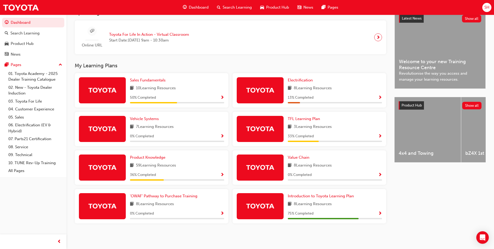
scroll to position [125, 0]
click at [344, 196] on span "Introduction to Toyota Learning Plan" at bounding box center [321, 195] width 66 height 5
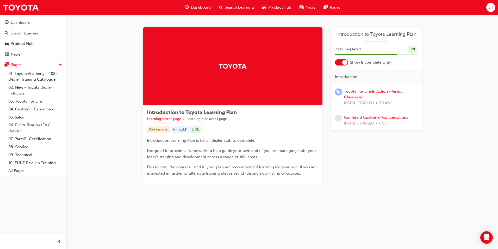
click at [352, 95] on link "Toyota For Life In Action - Virtual Classroom" at bounding box center [373, 94] width 59 height 11
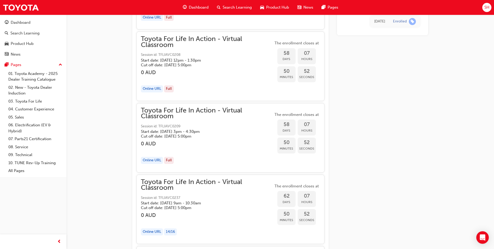
scroll to position [5652, 0]
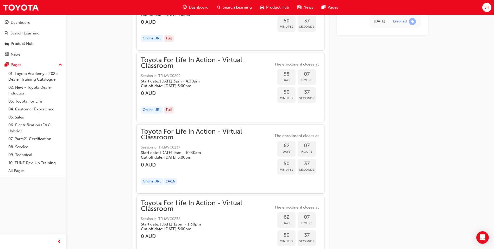
click at [230, 135] on span "Toyota For Life In Action - Virtual Classroom" at bounding box center [207, 134] width 132 height 12
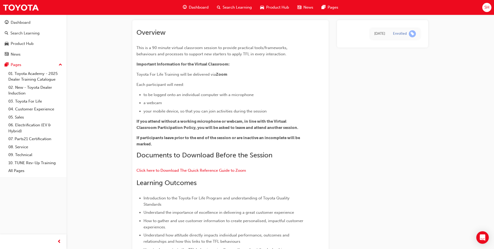
scroll to position [0, 0]
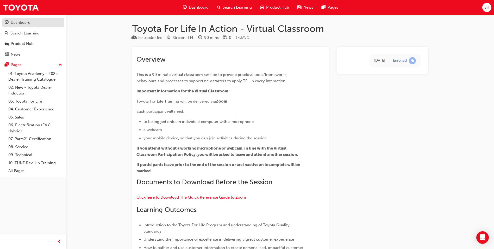
click at [13, 22] on div "Dashboard" at bounding box center [21, 23] width 20 height 6
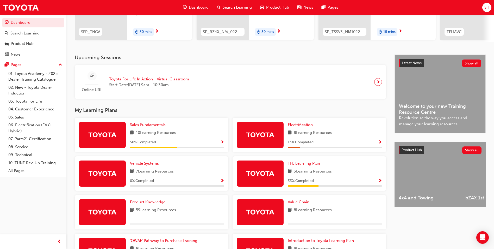
scroll to position [125, 0]
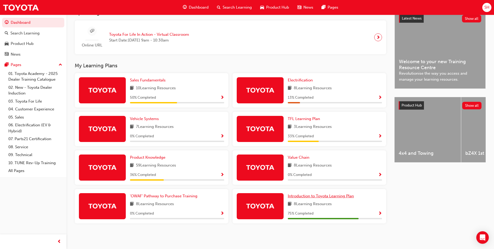
click at [316, 198] on span "Introduction to Toyota Learning Plan" at bounding box center [321, 195] width 66 height 5
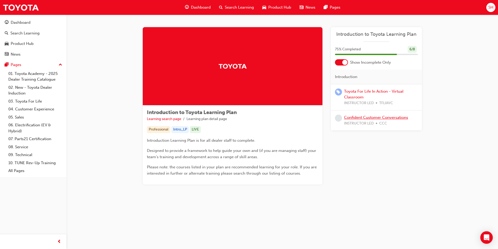
click at [371, 118] on link "Confident Customer Conversations" at bounding box center [376, 117] width 64 height 5
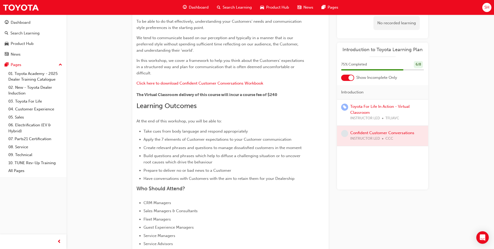
scroll to position [7, 0]
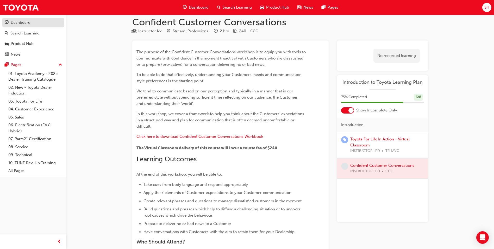
click at [39, 24] on div "Dashboard" at bounding box center [33, 22] width 57 height 7
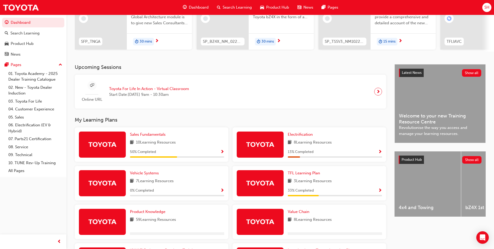
scroll to position [104, 0]
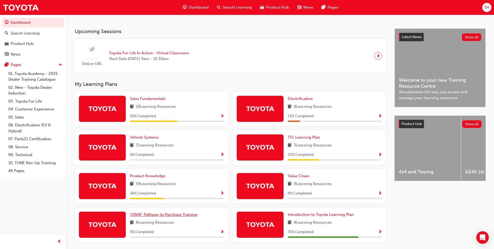
click at [169, 217] on span "'OWAF' Pathway to Purchase Training" at bounding box center [163, 214] width 67 height 5
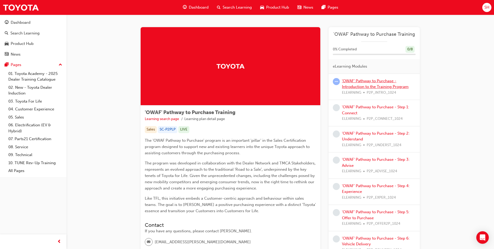
click at [390, 79] on link "'OWAF' Pathway to Purchase - Introduction to the Training Program" at bounding box center [375, 83] width 67 height 11
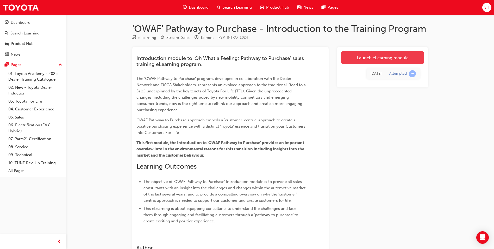
click at [351, 53] on link "Launch eLearning module" at bounding box center [382, 57] width 83 height 13
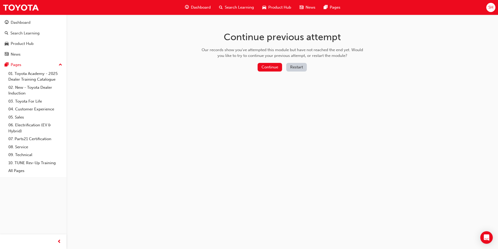
click at [297, 64] on button "Restart" at bounding box center [296, 67] width 21 height 9
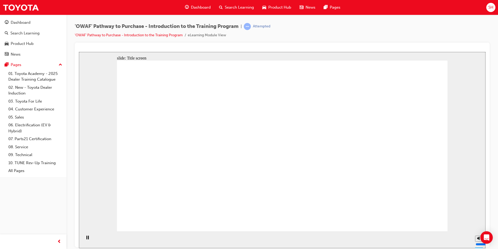
drag, startPoint x: 354, startPoint y: 300, endPoint x: 286, endPoint y: 240, distance: 90.7
click at [286, 240] on section "Playback Speed 2 1.75 1.5 1.25 Normal" at bounding box center [282, 239] width 407 height 17
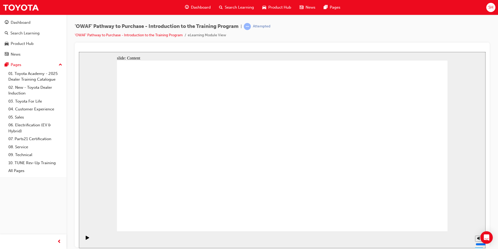
drag, startPoint x: 417, startPoint y: 215, endPoint x: 416, endPoint y: 219, distance: 3.7
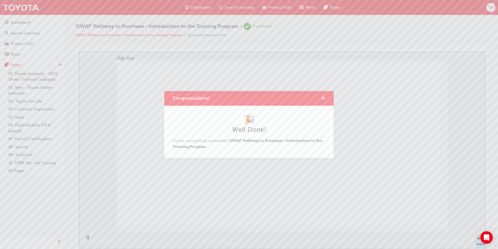
click at [324, 97] on span "cross-icon" at bounding box center [324, 98] width 4 height 5
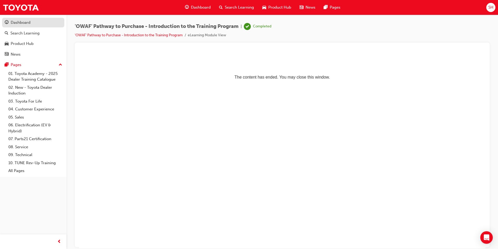
click at [25, 20] on div "Dashboard" at bounding box center [21, 23] width 20 height 6
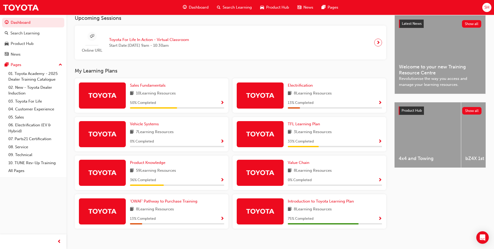
scroll to position [125, 0]
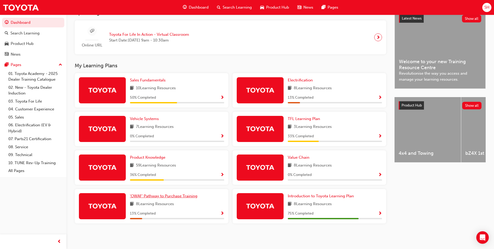
click at [158, 195] on span "'OWAF' Pathway to Purchase Training" at bounding box center [163, 195] width 67 height 5
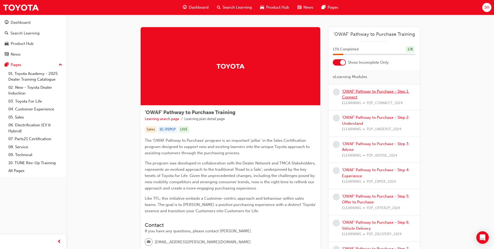
click at [376, 93] on link "'OWAF' Pathway to Purchase - Step 1: Connect" at bounding box center [375, 94] width 67 height 11
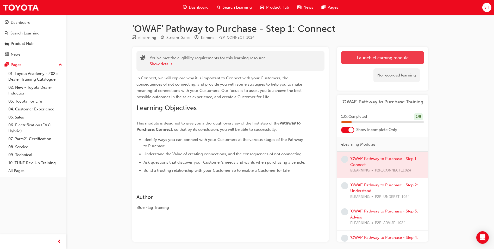
click at [380, 57] on link "Launch eLearning module" at bounding box center [382, 57] width 83 height 13
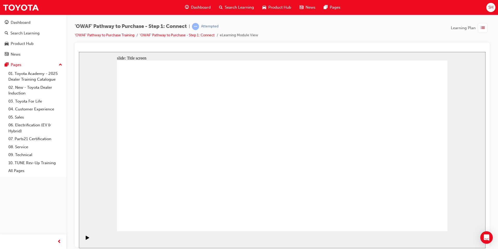
drag, startPoint x: 304, startPoint y: 217, endPoint x: 289, endPoint y: 213, distance: 14.7
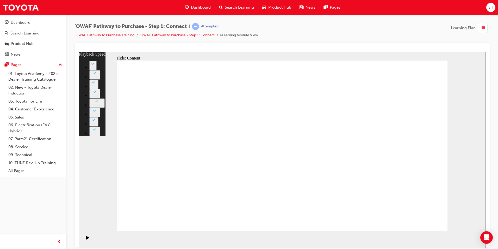
type input "76"
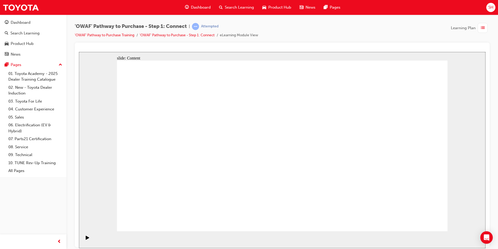
drag, startPoint x: 209, startPoint y: 146, endPoint x: 226, endPoint y: 132, distance: 22.1
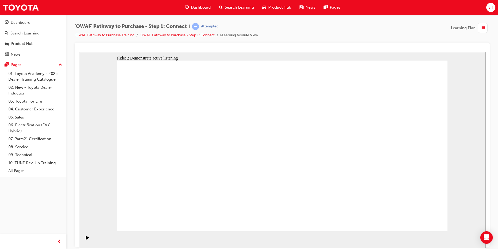
drag, startPoint x: 393, startPoint y: 154, endPoint x: 402, endPoint y: 151, distance: 9.4
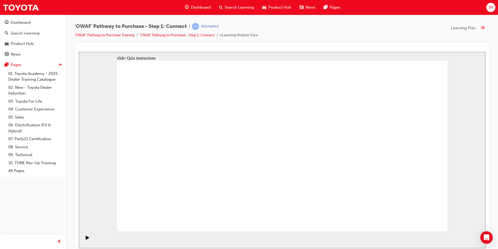
drag, startPoint x: 208, startPoint y: 207, endPoint x: 361, endPoint y: 99, distance: 187.2
drag, startPoint x: 246, startPoint y: 202, endPoint x: 409, endPoint y: 118, distance: 183.3
drag, startPoint x: 187, startPoint y: 167, endPoint x: 421, endPoint y: 160, distance: 233.6
drag, startPoint x: 230, startPoint y: 161, endPoint x: 391, endPoint y: 186, distance: 163.2
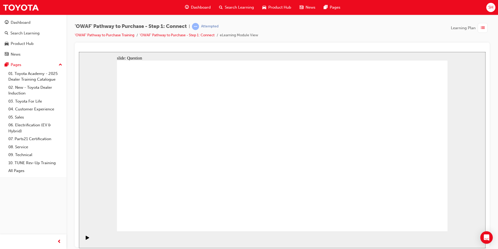
drag, startPoint x: 276, startPoint y: 164, endPoint x: 367, endPoint y: 191, distance: 95.1
drag, startPoint x: 151, startPoint y: 159, endPoint x: 310, endPoint y: 155, distance: 159.3
drag, startPoint x: 174, startPoint y: 198, endPoint x: 329, endPoint y: 116, distance: 175.8
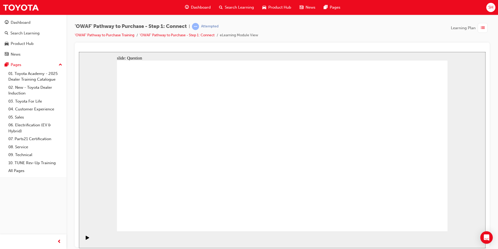
drag, startPoint x: 391, startPoint y: 181, endPoint x: 285, endPoint y: 186, distance: 106.2
drag, startPoint x: 396, startPoint y: 188, endPoint x: 183, endPoint y: 183, distance: 212.2
drag, startPoint x: 395, startPoint y: 183, endPoint x: 281, endPoint y: 182, distance: 113.9
drag, startPoint x: 401, startPoint y: 186, endPoint x: 294, endPoint y: 188, distance: 106.6
drag, startPoint x: 396, startPoint y: 190, endPoint x: 283, endPoint y: 189, distance: 112.8
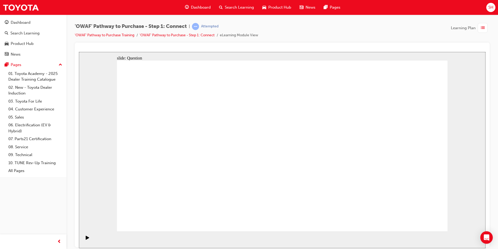
drag, startPoint x: 387, startPoint y: 189, endPoint x: 180, endPoint y: 178, distance: 206.9
drag, startPoint x: 398, startPoint y: 182, endPoint x: 193, endPoint y: 177, distance: 205.6
drag, startPoint x: 404, startPoint y: 176, endPoint x: 201, endPoint y: 179, distance: 203.0
drag, startPoint x: 426, startPoint y: 190, endPoint x: 424, endPoint y: 199, distance: 9.0
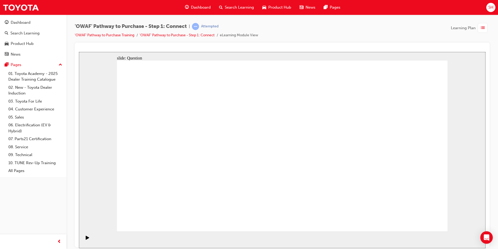
radio input "true"
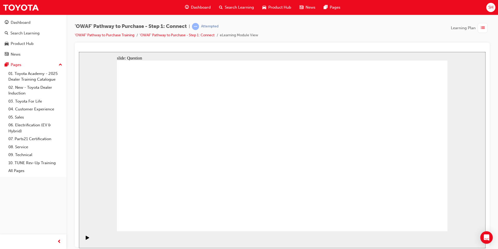
checkbox input "true"
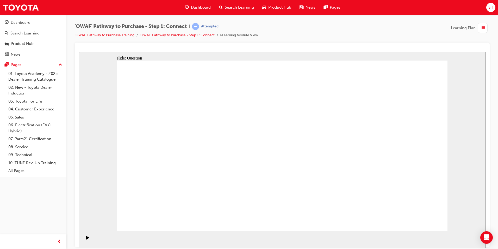
checkbox input "true"
